Goal: Navigation & Orientation: Understand site structure

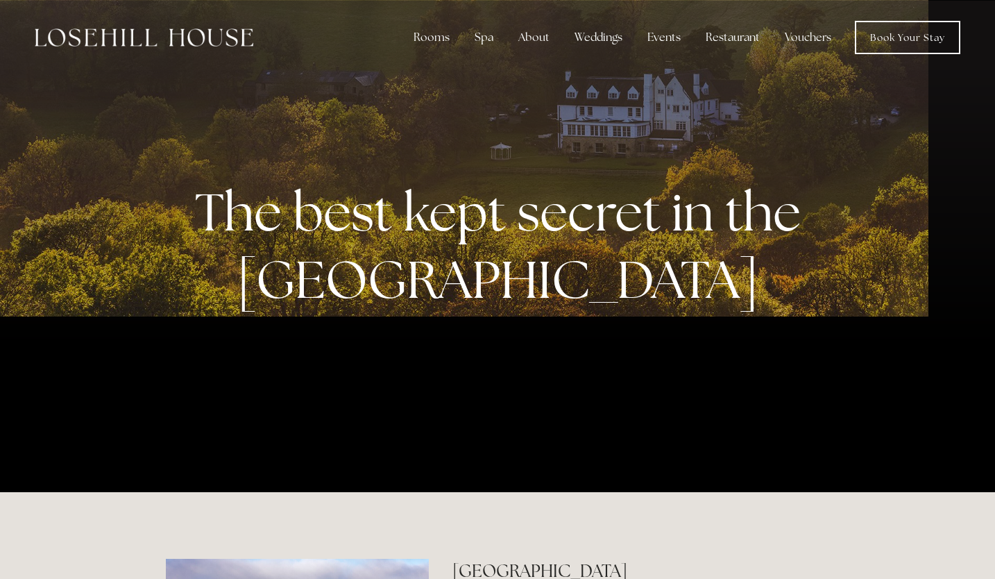
click at [917, 72] on link "Our Facilities" at bounding box center [973, 64] width 112 height 17
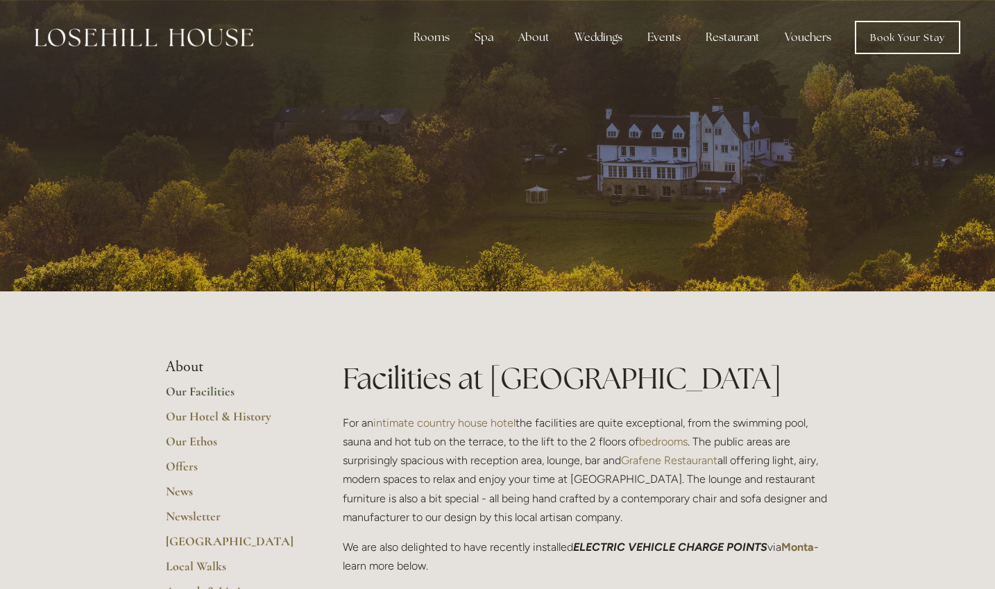
click at [192, 398] on link "Our Facilities" at bounding box center [232, 396] width 133 height 25
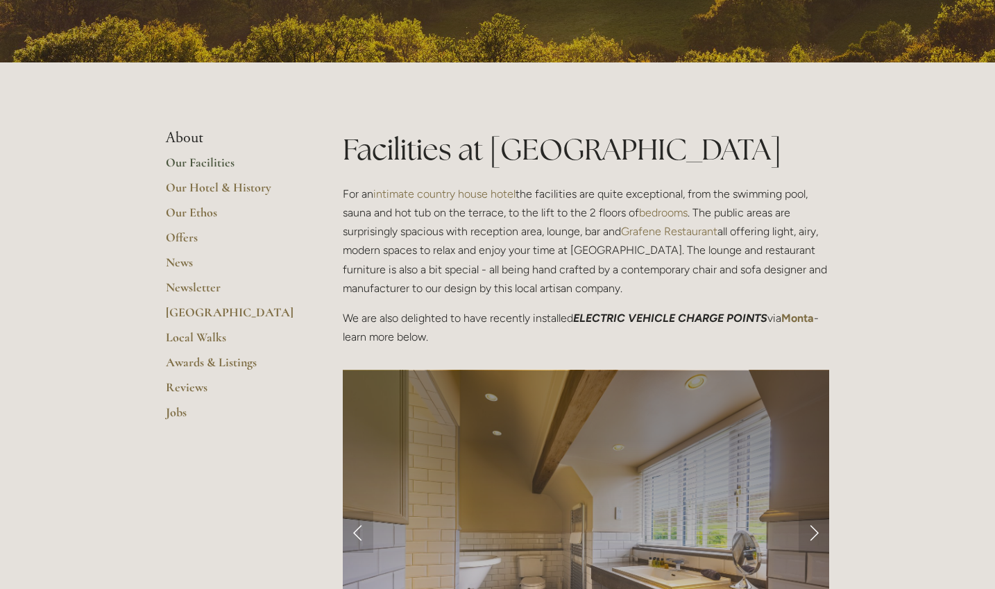
scroll to position [208, 0]
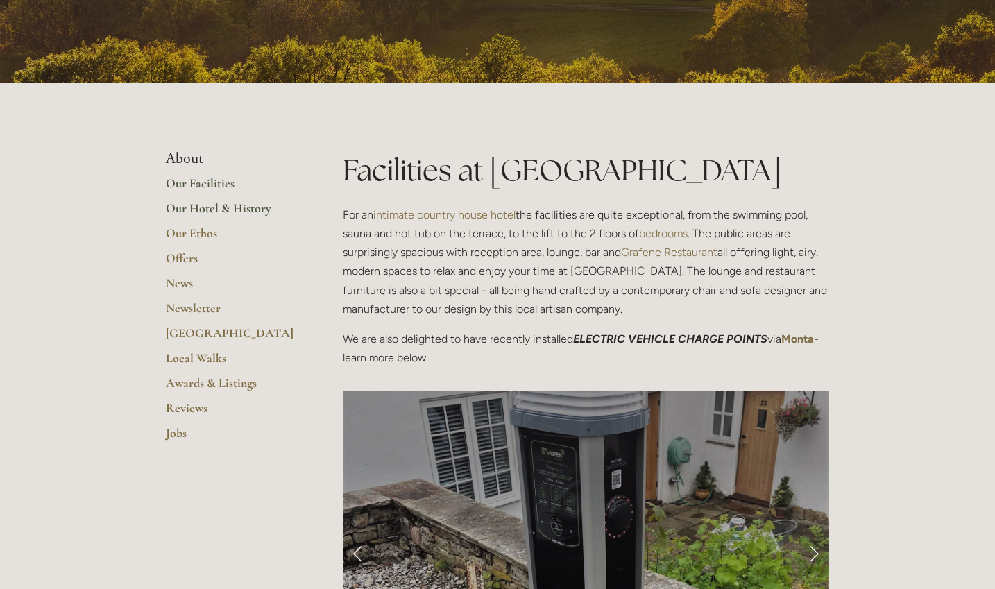
click at [205, 204] on link "Our Hotel & History" at bounding box center [232, 213] width 133 height 25
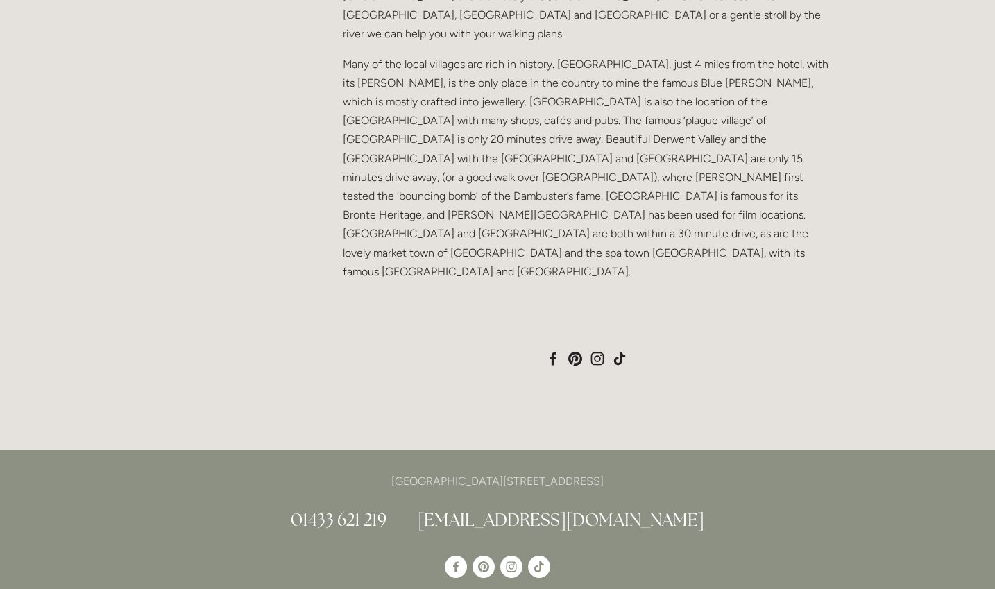
scroll to position [1179, 0]
